Goal: Information Seeking & Learning: Understand process/instructions

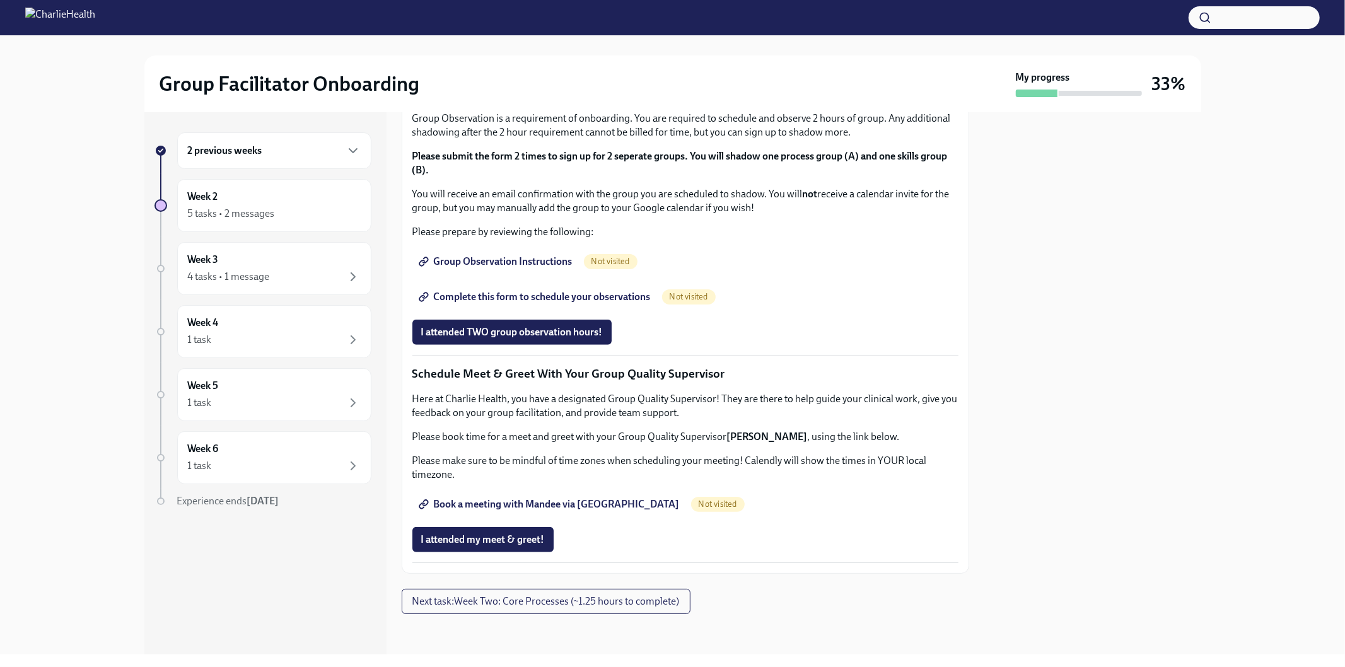
scroll to position [697, 0]
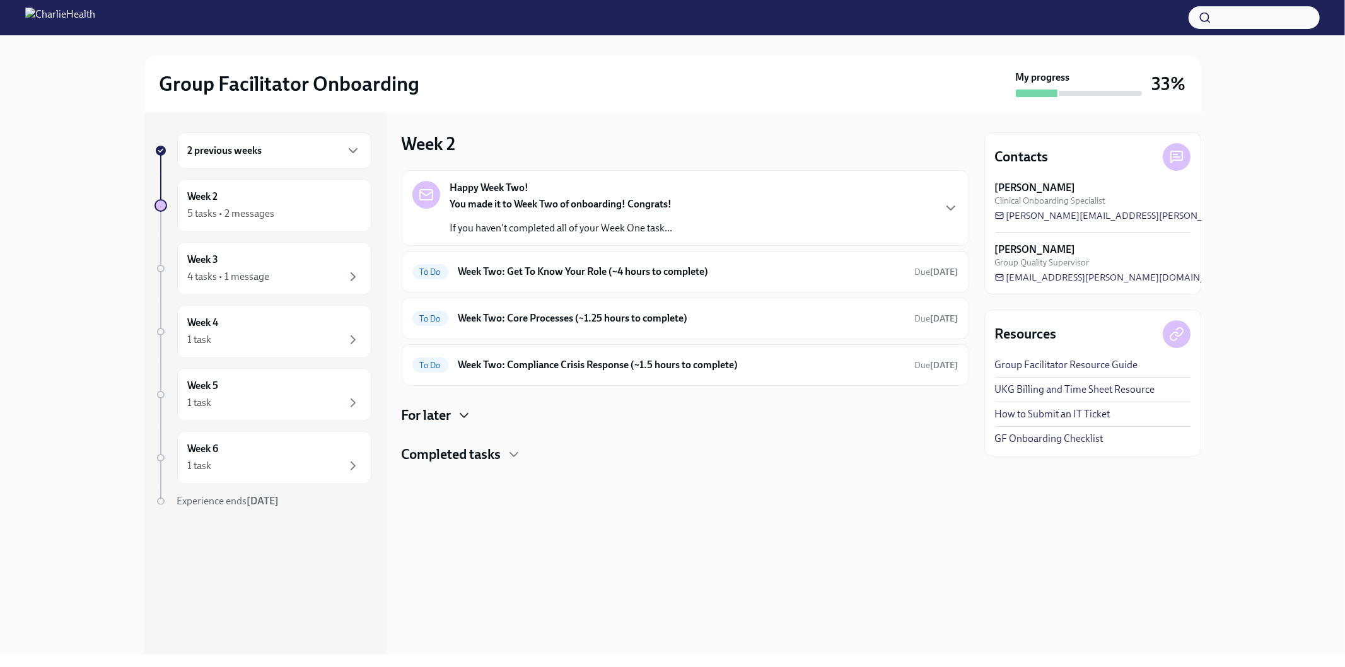
click at [468, 417] on icon "button" at bounding box center [463, 415] width 15 height 15
click at [468, 417] on icon "button" at bounding box center [464, 416] width 8 height 4
click at [242, 218] on div "5 tasks • 2 messages" at bounding box center [231, 214] width 87 height 14
click at [241, 212] on div "5 tasks • 2 messages" at bounding box center [231, 214] width 87 height 14
click at [242, 209] on div "5 tasks • 2 messages" at bounding box center [231, 214] width 87 height 14
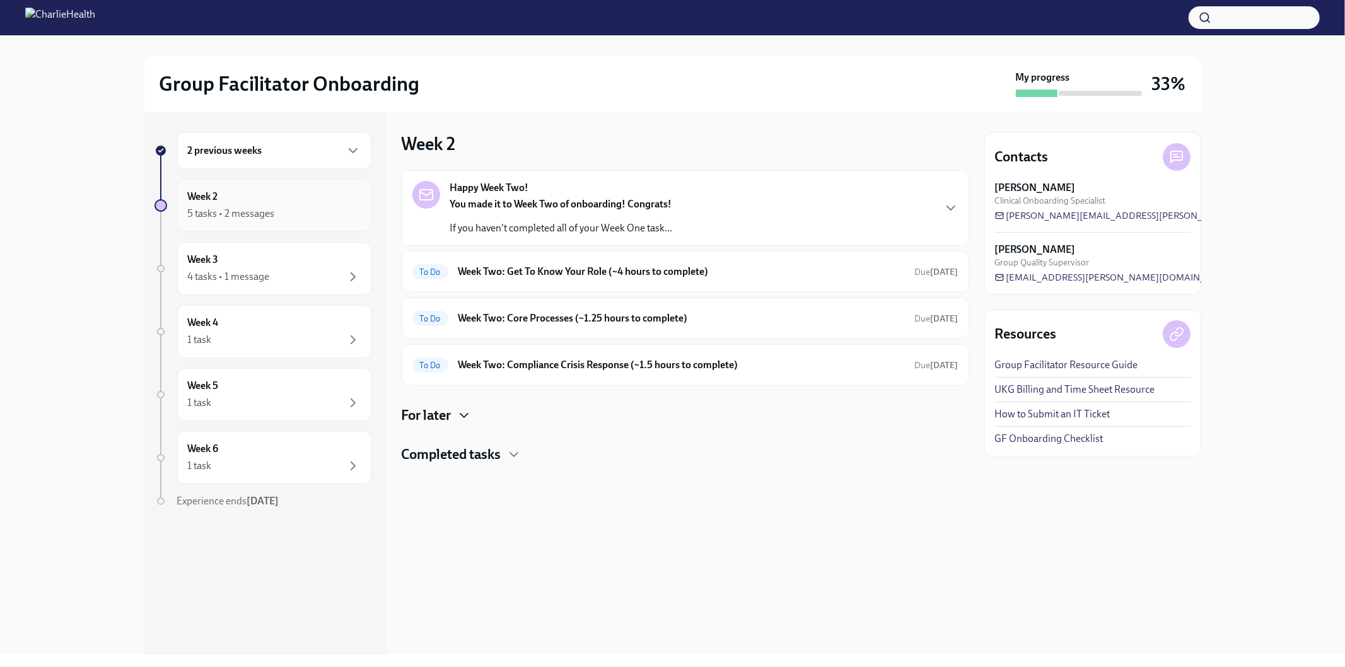
click at [208, 200] on h6 "Week 2" at bounding box center [203, 197] width 30 height 14
click at [960, 213] on div "Happy Week Two! You made it to Week Two of onboarding! Congrats! If you haven't…" at bounding box center [685, 208] width 567 height 76
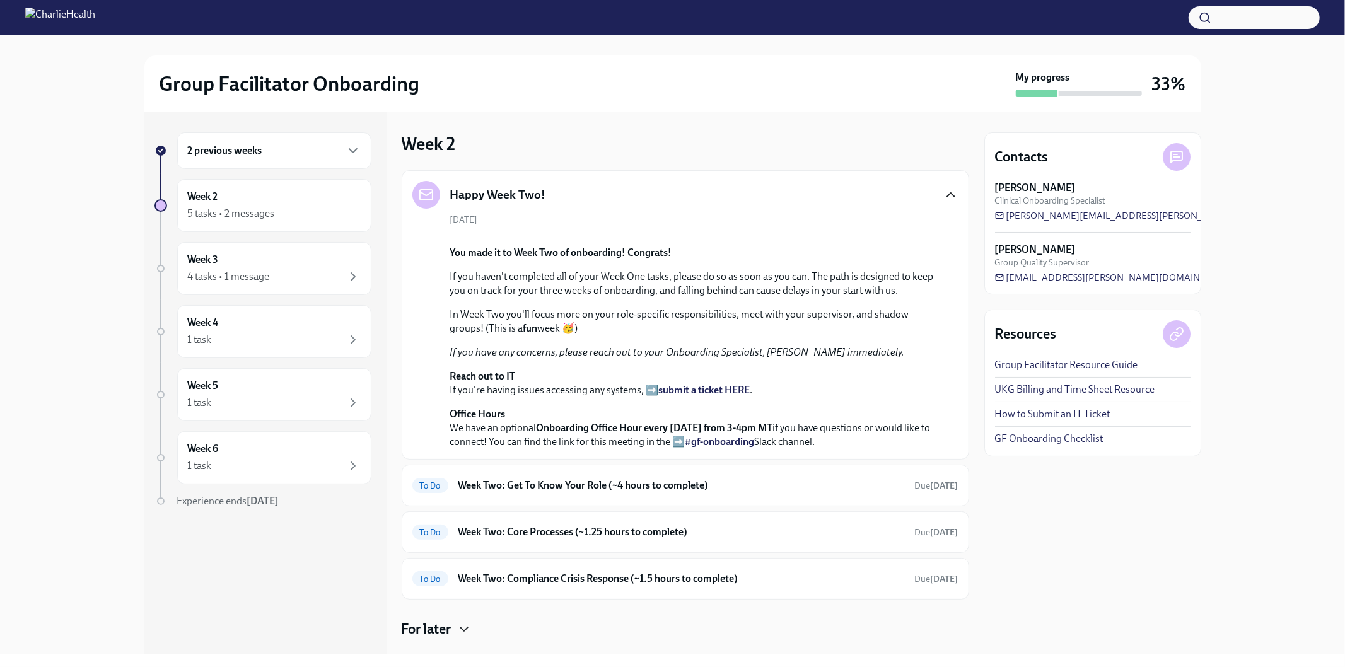
click at [943, 194] on icon "button" at bounding box center [950, 194] width 15 height 15
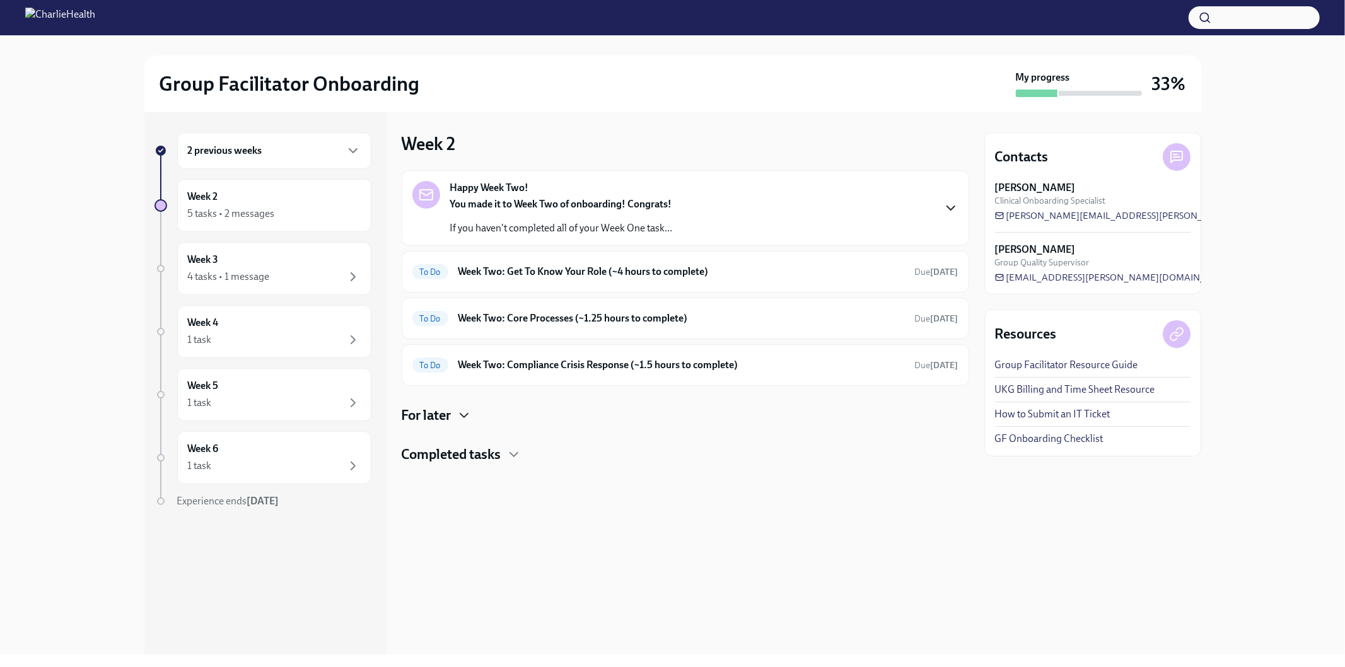
click at [289, 143] on div "2 previous weeks" at bounding box center [274, 150] width 173 height 15
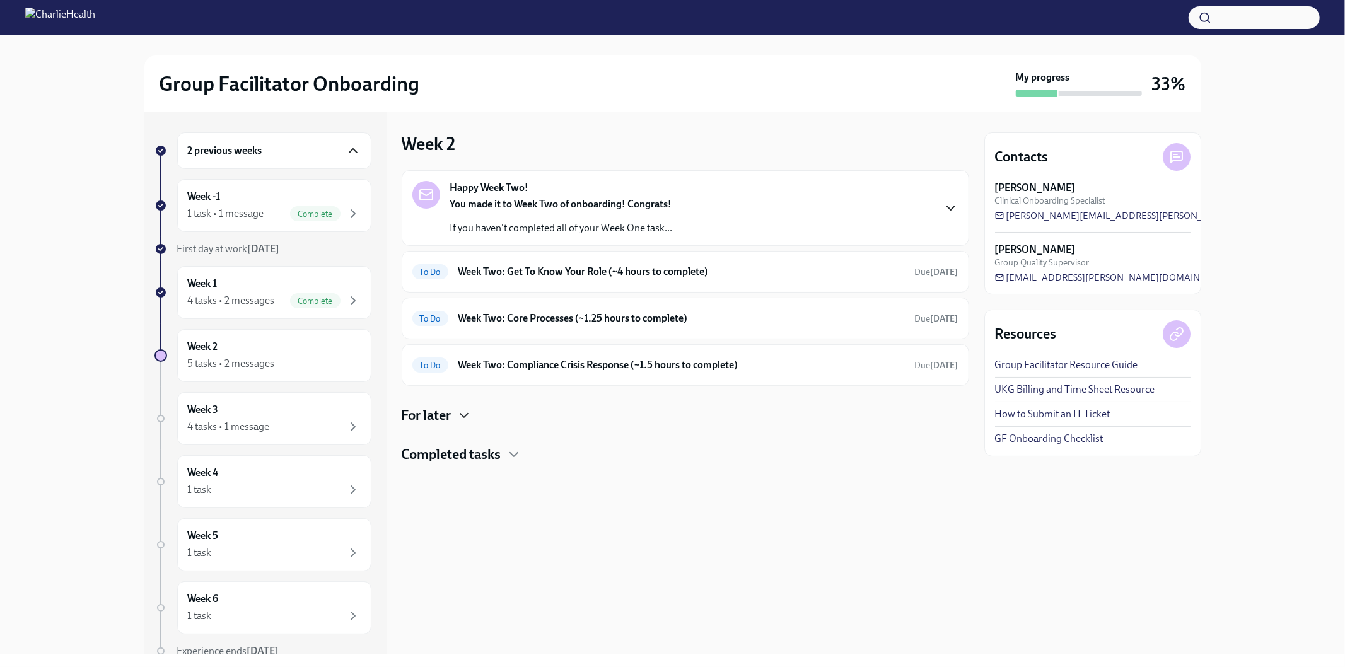
click at [346, 145] on icon "button" at bounding box center [353, 150] width 15 height 15
